Goal: Entertainment & Leisure: Browse casually

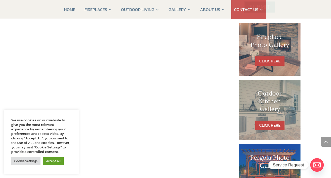
scroll to position [239, 0]
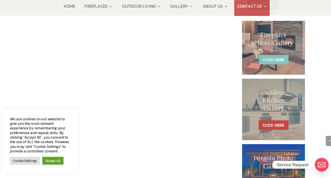
click at [262, 57] on link "CLICK HERE" at bounding box center [270, 61] width 29 height 9
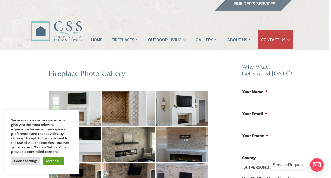
click at [53, 160] on link "Accept All" at bounding box center [53, 161] width 21 height 8
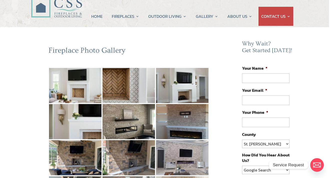
scroll to position [34, 2]
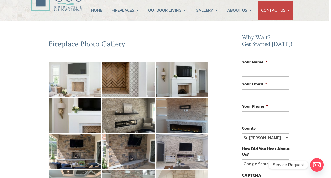
click at [80, 79] on img at bounding box center [75, 79] width 53 height 35
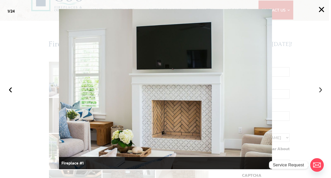
click at [321, 87] on button "›" at bounding box center [320, 88] width 11 height 11
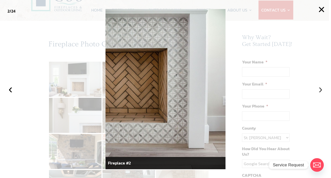
click at [320, 87] on button "›" at bounding box center [320, 88] width 11 height 11
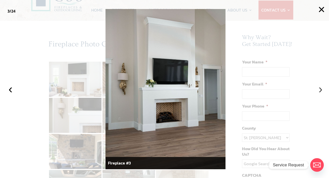
click at [320, 88] on button "›" at bounding box center [320, 88] width 11 height 11
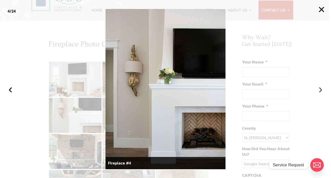
click at [320, 88] on button "›" at bounding box center [320, 88] width 11 height 11
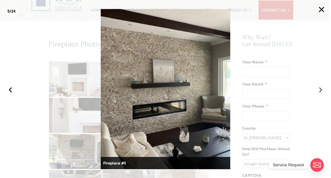
click at [320, 88] on button "›" at bounding box center [320, 88] width 11 height 11
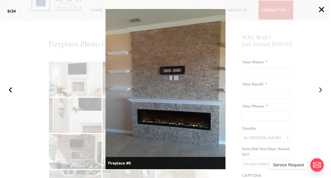
click at [319, 87] on button "›" at bounding box center [320, 88] width 11 height 11
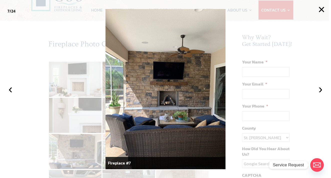
click at [180, 96] on img at bounding box center [166, 89] width 120 height 160
click at [320, 87] on button "›" at bounding box center [320, 88] width 11 height 11
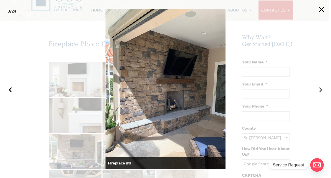
click at [320, 89] on button "›" at bounding box center [320, 88] width 11 height 11
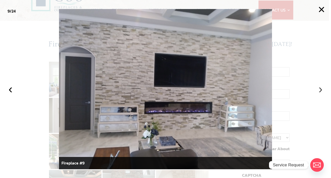
click at [320, 89] on button "›" at bounding box center [320, 88] width 11 height 11
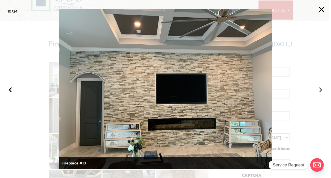
click at [320, 89] on button "›" at bounding box center [320, 88] width 11 height 11
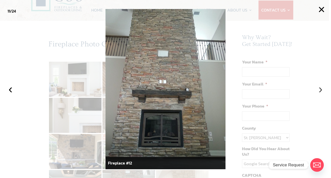
click at [320, 89] on button "›" at bounding box center [320, 88] width 11 height 11
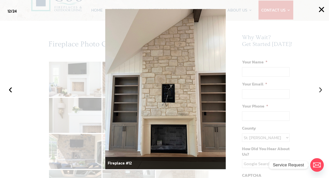
click at [319, 90] on button "›" at bounding box center [320, 88] width 11 height 11
